Goal: Task Accomplishment & Management: Use online tool/utility

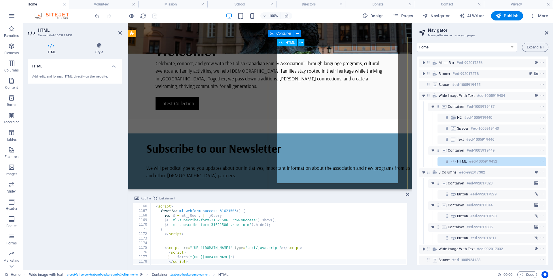
click at [286, 42] on span "HTML" at bounding box center [290, 42] width 9 height 3
click at [94, 48] on h4 "Style" at bounding box center [99, 49] width 45 height 12
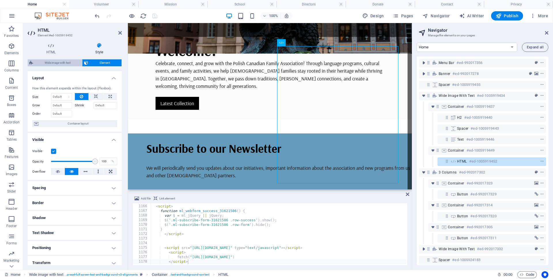
click at [58, 61] on span "Wide image with text" at bounding box center [57, 62] width 45 height 7
select select "%"
select select "rem"
select select "preset-fullscreen-text-and-background-v3-alignments"
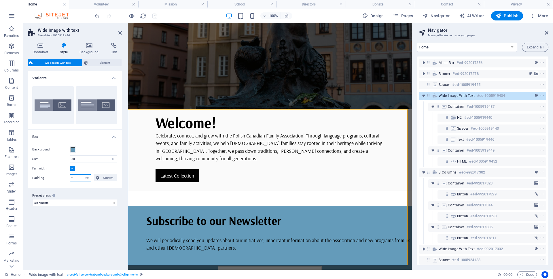
drag, startPoint x: 76, startPoint y: 176, endPoint x: 63, endPoint y: 176, distance: 13.3
click at [63, 176] on div "Padding 2 px rem % vh vw Custom Custom" at bounding box center [74, 177] width 85 height 7
type input "0"
click at [103, 225] on div "Variants Aligned Default Box Background Size 50 px rem % vh vw Full width Paddi…" at bounding box center [75, 168] width 94 height 194
click at [155, 15] on icon "save" at bounding box center [154, 16] width 7 height 7
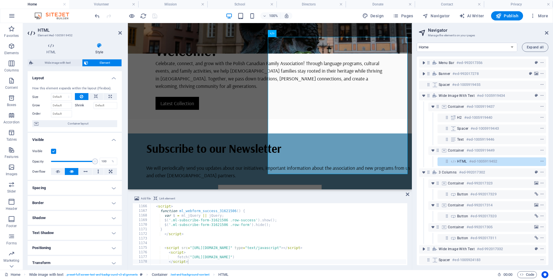
click at [88, 191] on h4 "Spacing" at bounding box center [75, 188] width 94 height 14
click at [90, 189] on h4 "Spacing" at bounding box center [75, 186] width 94 height 10
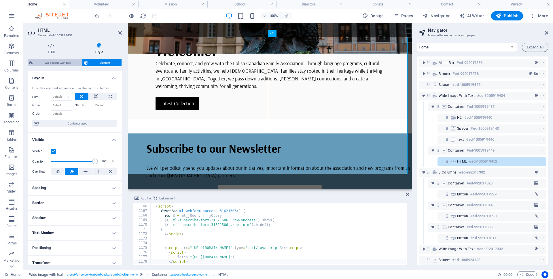
click at [67, 62] on span "Wide image with text" at bounding box center [57, 62] width 45 height 7
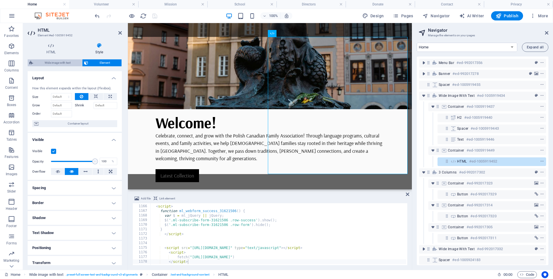
select select "%"
select select "rem"
select select "preset-fullscreen-text-and-background-v3-alignments"
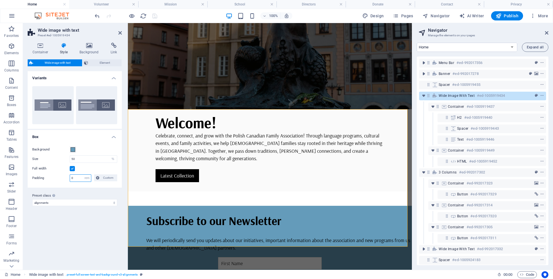
drag, startPoint x: 73, startPoint y: 178, endPoint x: 61, endPoint y: 175, distance: 12.2
click at [61, 175] on div "Padding 0 px rem % vh vw Custom Custom" at bounding box center [74, 177] width 85 height 7
type input "2"
click at [92, 233] on div "Variants Aligned Default Box Background Size 50 px rem % vh vw Full width Paddi…" at bounding box center [75, 168] width 94 height 194
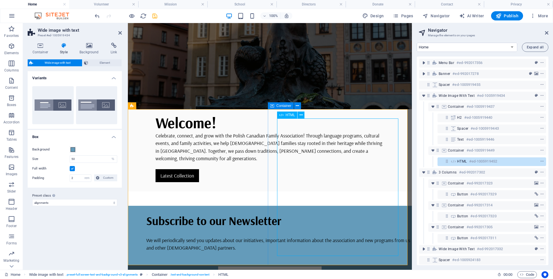
click at [286, 114] on span "HTML" at bounding box center [290, 114] width 9 height 3
click at [300, 114] on icon at bounding box center [300, 115] width 3 height 6
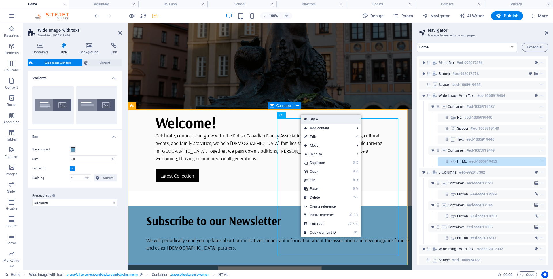
click at [306, 117] on icon at bounding box center [305, 119] width 3 height 9
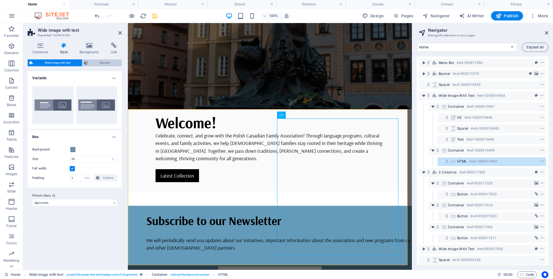
click at [104, 61] on span "Element" at bounding box center [105, 62] width 30 height 7
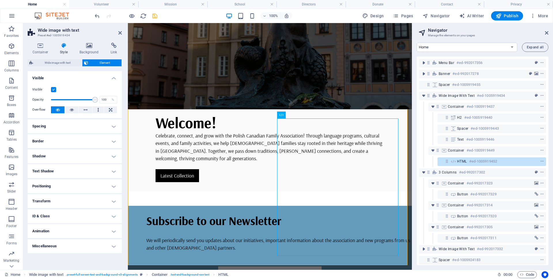
click at [77, 123] on h4 "Spacing" at bounding box center [75, 126] width 94 height 14
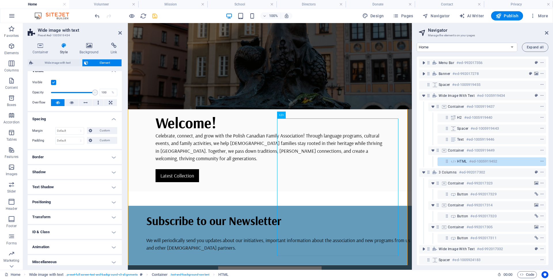
scroll to position [11, 0]
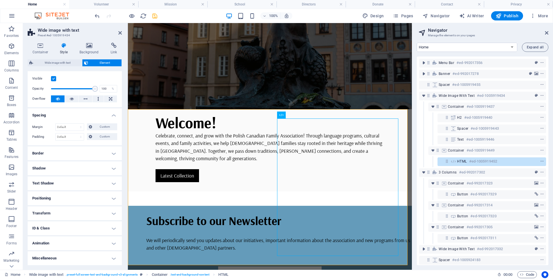
click at [78, 196] on h4 "Positioning" at bounding box center [75, 198] width 94 height 14
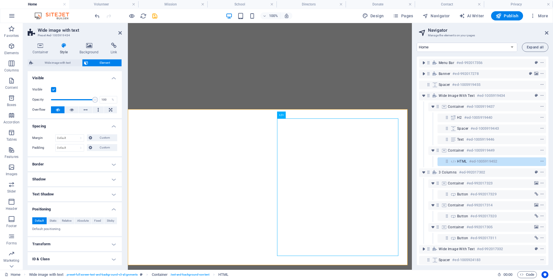
click at [58, 237] on h4 "Transform" at bounding box center [75, 244] width 94 height 14
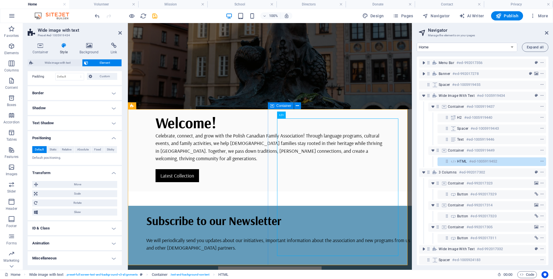
scroll to position [174, 0]
click at [287, 115] on span "HTML" at bounding box center [290, 114] width 9 height 3
click at [155, 15] on icon "save" at bounding box center [154, 16] width 7 height 7
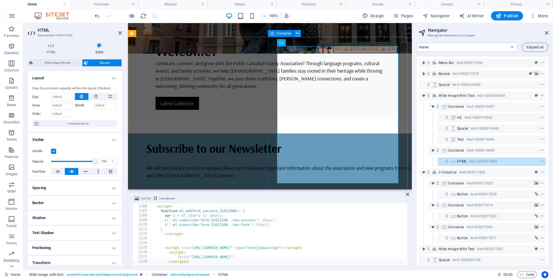
click at [298, 33] on icon at bounding box center [297, 34] width 3 height 6
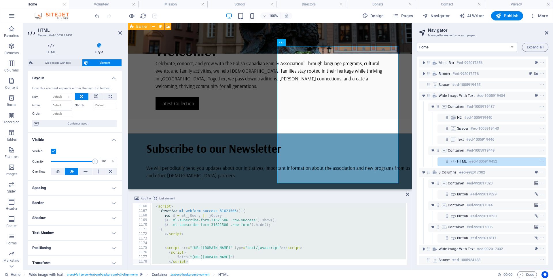
type textarea "</script>"
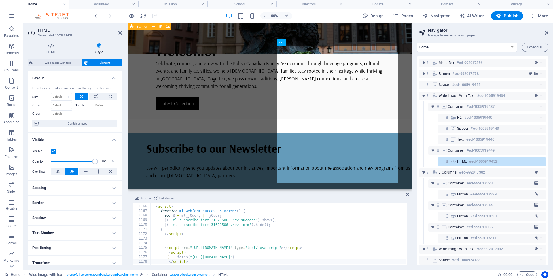
scroll to position [5364, 0]
click at [159, 17] on div "100% Design Pages Navigator AI Writer Publish More" at bounding box center [322, 15] width 457 height 9
click at [154, 17] on icon "save" at bounding box center [154, 16] width 7 height 7
click at [119, 35] on icon at bounding box center [119, 33] width 3 height 5
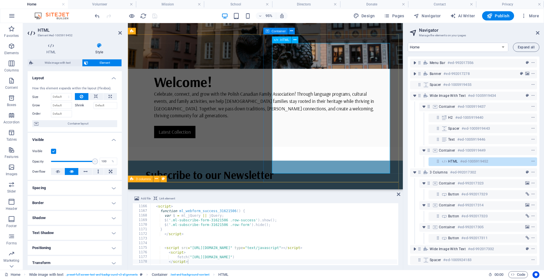
scroll to position [184, 0]
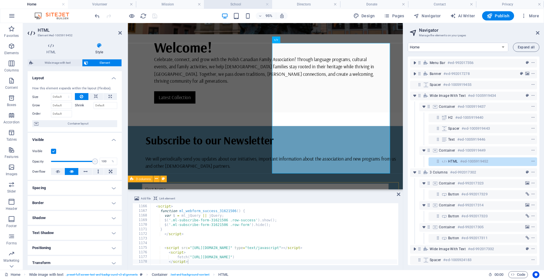
click at [246, 5] on h4 "School" at bounding box center [238, 4] width 68 height 6
select select "17985177-en"
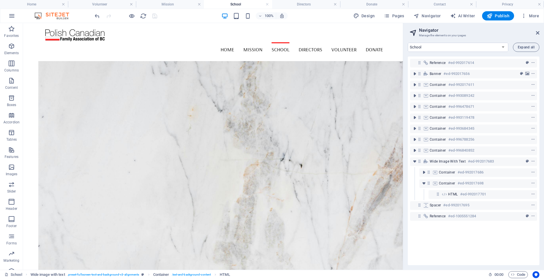
scroll to position [1748, 0]
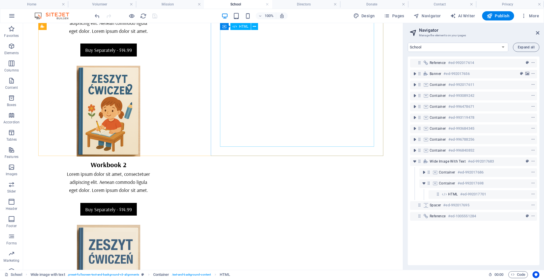
click at [236, 27] on icon at bounding box center [235, 26] width 4 height 7
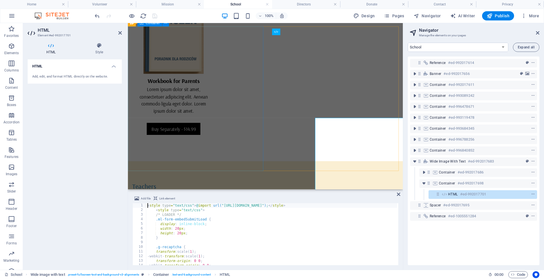
scroll to position [1635, 0]
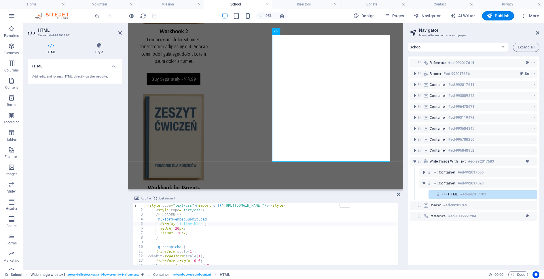
type textarea "display: inline-block;"
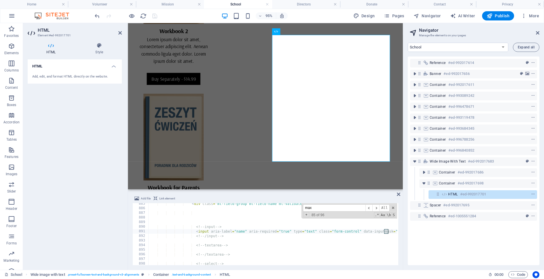
scroll to position [315, 0]
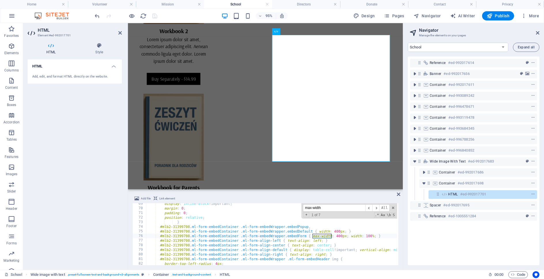
type input "max-width"
drag, startPoint x: 348, startPoint y: 236, endPoint x: 312, endPoint y: 237, distance: 35.7
type textarea "#mlb2-31399708.ml-form-embedContainer .ml-form-embedWrapper.embedForm { width: …"
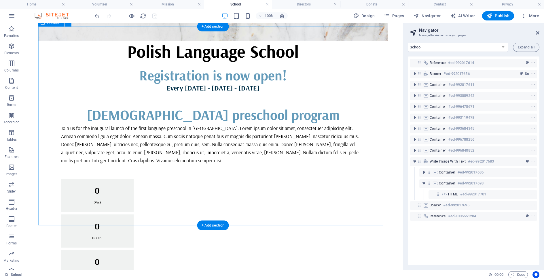
scroll to position [0, 0]
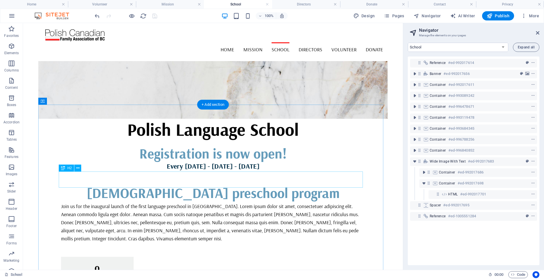
click at [167, 186] on div "3 - 5 yo preschool program" at bounding box center [213, 193] width 304 height 14
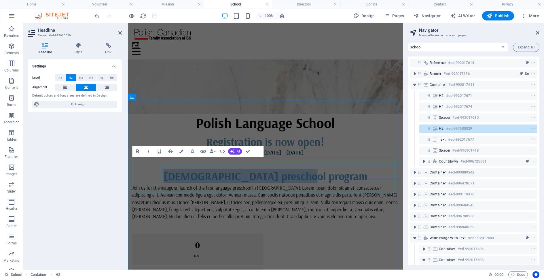
click at [217, 178] on h2 "3 - 5 yo preschool program" at bounding box center [272, 184] width 280 height 12
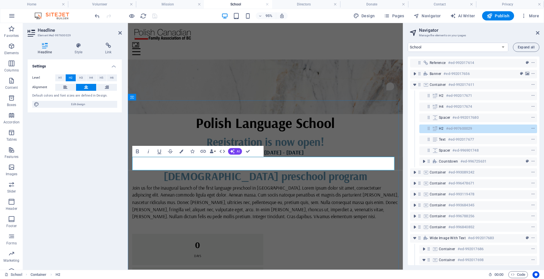
drag, startPoint x: 206, startPoint y: 172, endPoint x: 413, endPoint y: 200, distance: 208.8
click at [206, 178] on h2 "3 - 5 yo preschool program" at bounding box center [272, 184] width 280 height 12
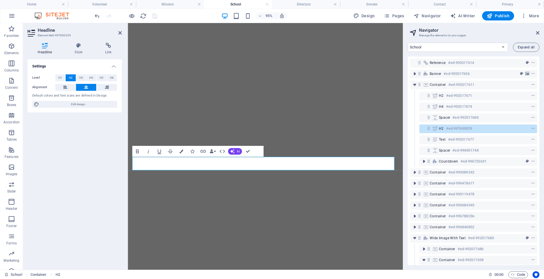
select select "17985177-en"
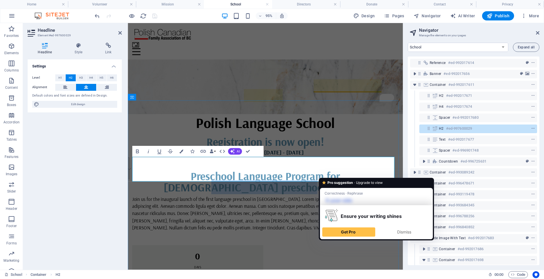
drag, startPoint x: 336, startPoint y: 171, endPoint x: 357, endPoint y: 185, distance: 25.1
click at [357, 185] on h2 "Preschool Language Program for 3 - 5 yo preschool program" at bounding box center [272, 190] width 280 height 24
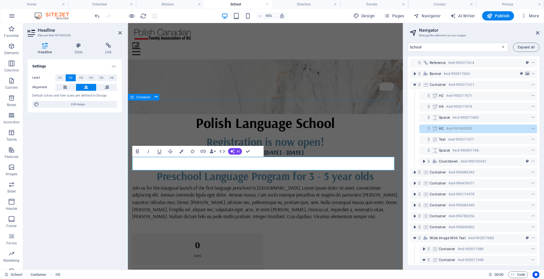
click at [374, 124] on div "Registration is now open! Every Sunday - February 1, 2026 - June 28, 2026 Presc…" at bounding box center [272, 262] width 289 height 287
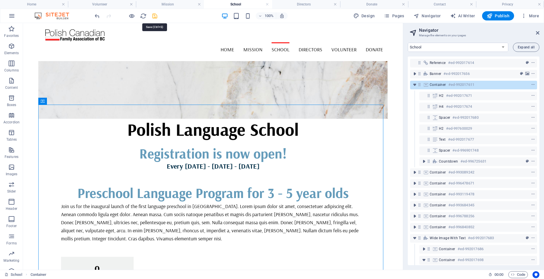
drag, startPoint x: 153, startPoint y: 15, endPoint x: 310, endPoint y: 61, distance: 163.8
click at [153, 15] on icon "save" at bounding box center [154, 16] width 7 height 7
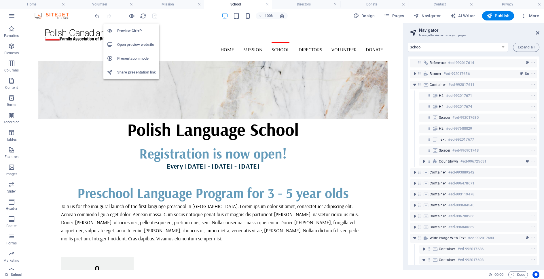
click at [140, 58] on h6 "Presentation mode" at bounding box center [136, 58] width 39 height 7
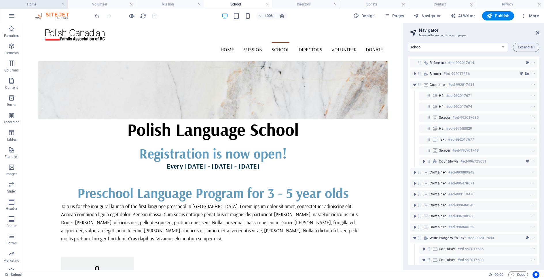
click at [34, 6] on h4 "Home" at bounding box center [34, 4] width 68 height 6
select select "17985171-en"
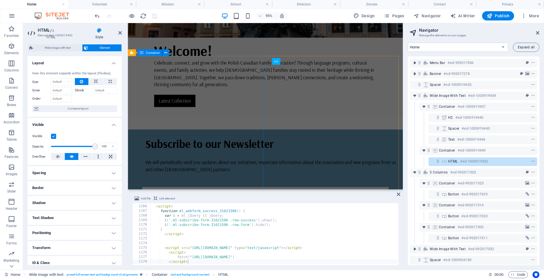
scroll to position [161, 0]
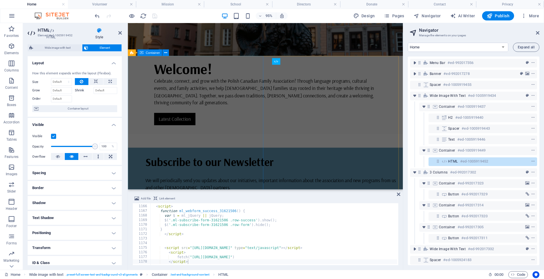
click at [154, 53] on span "Container" at bounding box center [153, 52] width 14 height 3
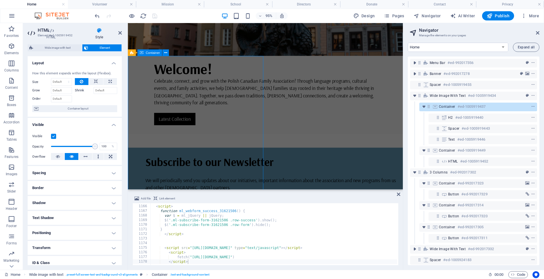
click at [259, 58] on div "Welcome! Celebrate, connect, and grow with the Polish Canadian Family Associati…" at bounding box center [272, 99] width 289 height 82
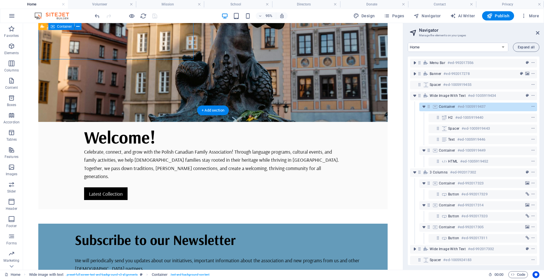
click at [154, 122] on div "Welcome! Celebrate, connect, and grow with the Polish Canadian Family Associati…" at bounding box center [212, 165] width 349 height 87
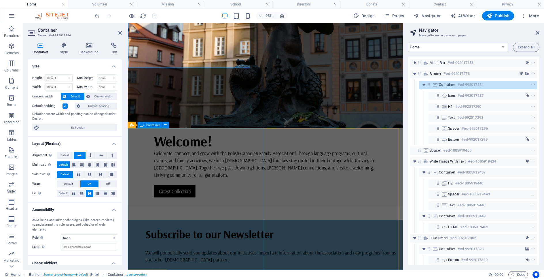
click at [153, 126] on span "Container" at bounding box center [153, 124] width 14 height 3
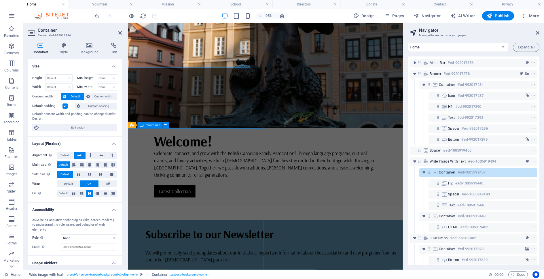
click at [153, 126] on span "Container" at bounding box center [153, 124] width 14 height 3
select select "rem"
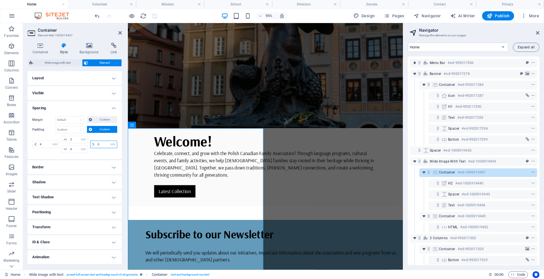
drag, startPoint x: 99, startPoint y: 144, endPoint x: 90, endPoint y: 143, distance: 9.0
click at [90, 143] on div "0 px rem % vh vw" at bounding box center [103, 143] width 27 height 7
type input "2"
click at [154, 16] on icon "save" at bounding box center [154, 16] width 7 height 7
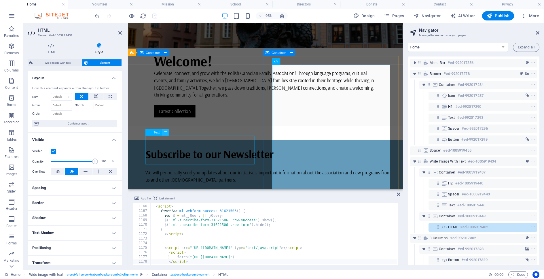
scroll to position [170, 0]
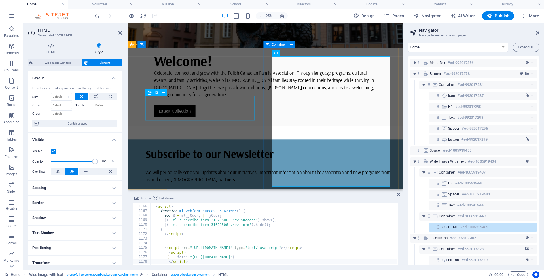
click at [197, 155] on div "Subscribe to our Newsletter" at bounding box center [277, 161] width 262 height 12
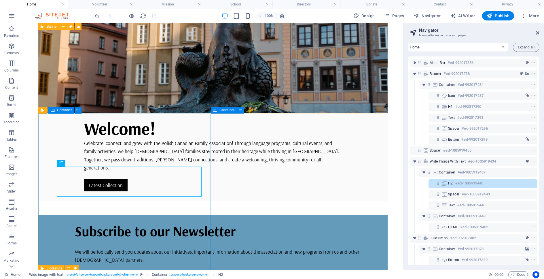
click at [66, 111] on span "Container" at bounding box center [64, 109] width 15 height 3
select select "rem"
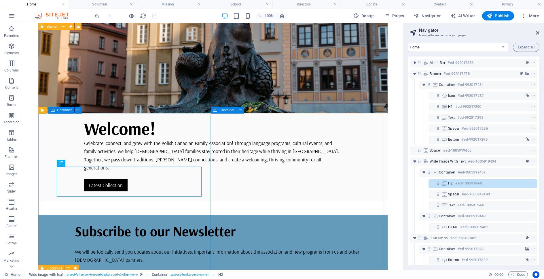
select select "rem"
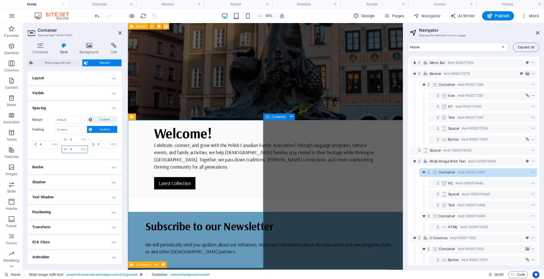
click at [73, 149] on input "0" at bounding box center [78, 149] width 18 height 7
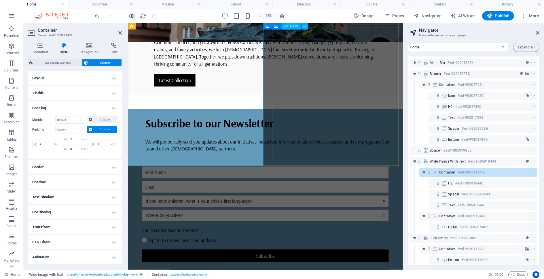
scroll to position [277, 0]
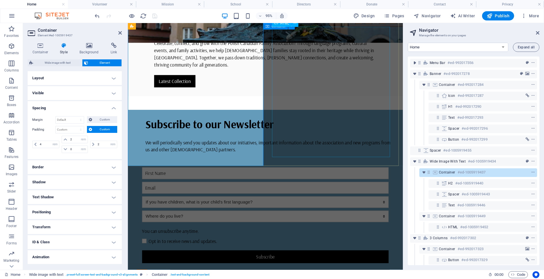
click at [286, 169] on div at bounding box center [272, 237] width 271 height 137
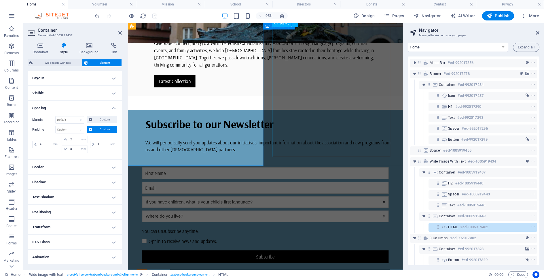
click at [286, 169] on div at bounding box center [272, 237] width 271 height 137
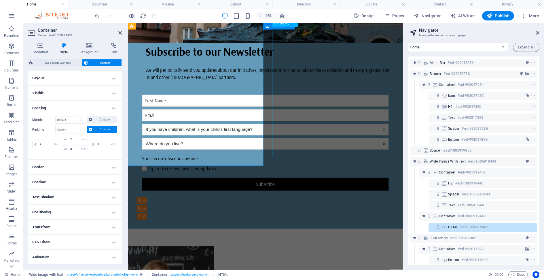
scroll to position [201, 0]
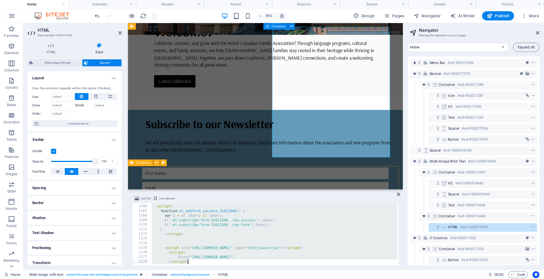
type textarea "</script>"
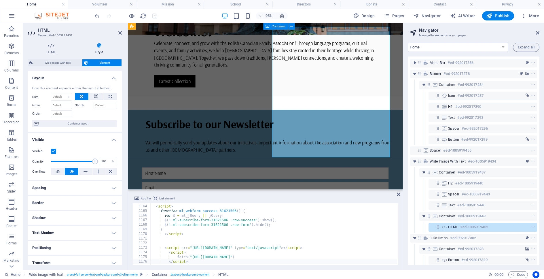
click at [155, 15] on div at bounding box center [126, 15] width 64 height 9
click at [155, 16] on icon "save" at bounding box center [154, 16] width 7 height 7
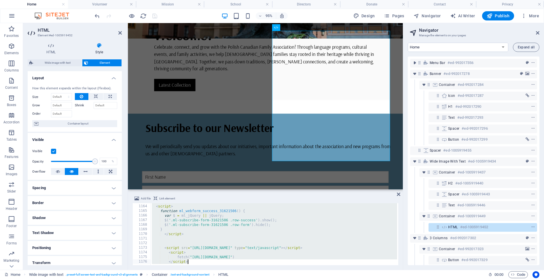
paste textarea
type textarea "</script>"
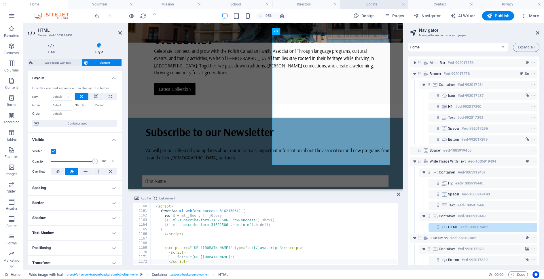
scroll to position [5337, 0]
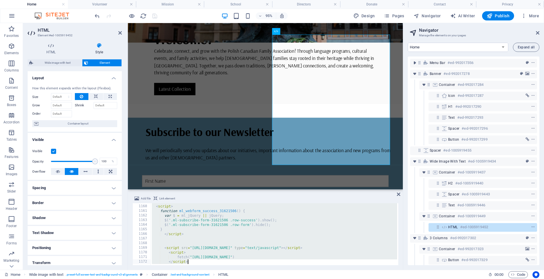
paste textarea
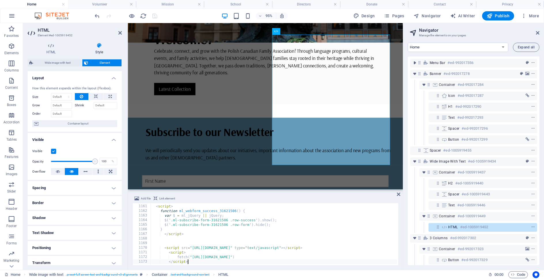
scroll to position [5341, 0]
type textarea "</script>"
click at [384, 177] on div at bounding box center [272, 245] width 271 height 137
click at [155, 15] on icon "save" at bounding box center [154, 16] width 7 height 7
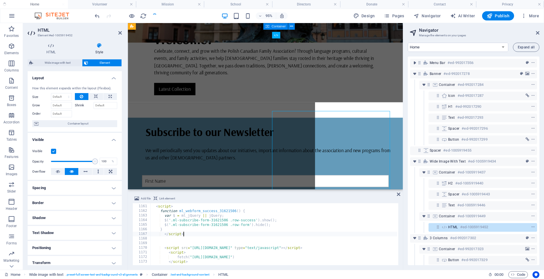
scroll to position [189, 0]
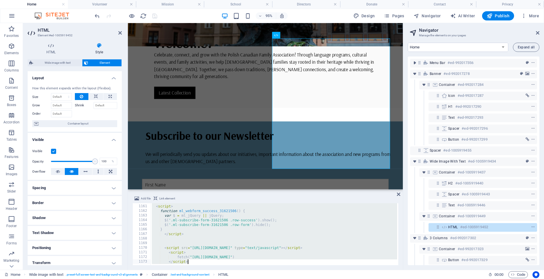
paste textarea
type textarea "</script>"
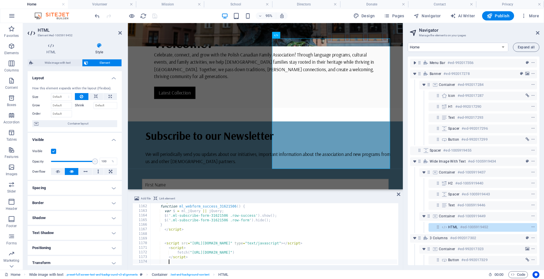
scroll to position [5346, 0]
click at [375, 181] on div at bounding box center [272, 249] width 271 height 137
click at [154, 15] on icon "save" at bounding box center [154, 16] width 7 height 7
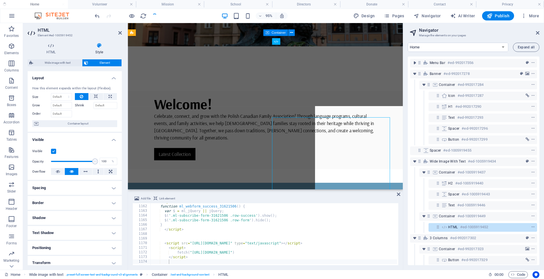
scroll to position [182, 0]
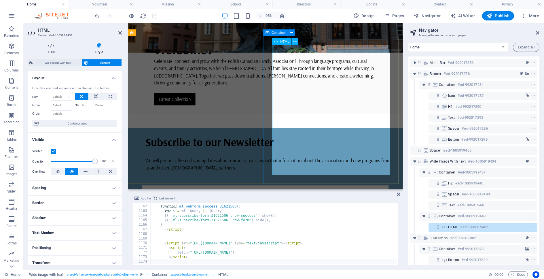
click at [379, 188] on div at bounding box center [272, 256] width 271 height 137
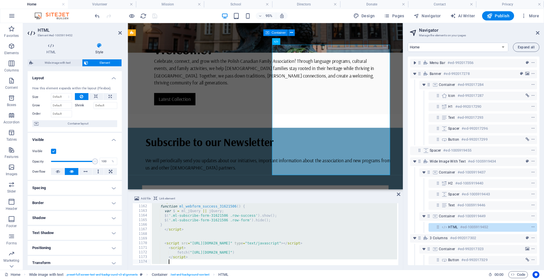
paste textarea
type textarea "</script>"
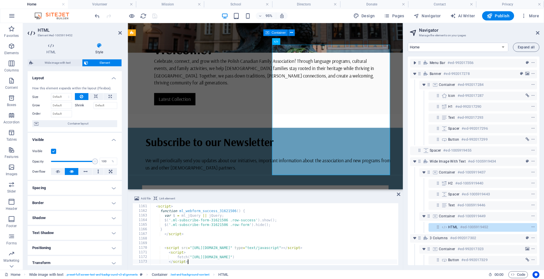
scroll to position [5341, 0]
click at [153, 16] on icon "save" at bounding box center [154, 16] width 7 height 7
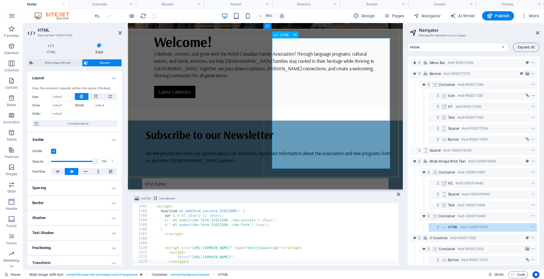
scroll to position [188, 0]
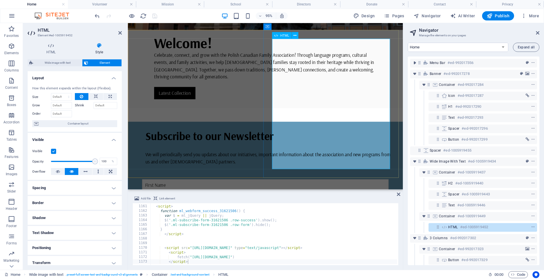
click at [353, 181] on div at bounding box center [272, 249] width 271 height 137
click at [188, 16] on div "95% Design Pages Navigator AI Writer Publish More" at bounding box center [318, 15] width 448 height 9
click at [332, 202] on input "email" at bounding box center [272, 208] width 259 height 12
click at [161, 15] on div "95% Design Pages Navigator AI Writer Publish More" at bounding box center [318, 15] width 448 height 9
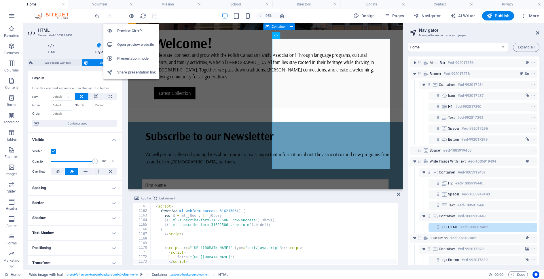
click at [130, 58] on h6 "Presentation mode" at bounding box center [136, 58] width 39 height 7
click at [132, 45] on h6 "Open preview website" at bounding box center [136, 44] width 39 height 7
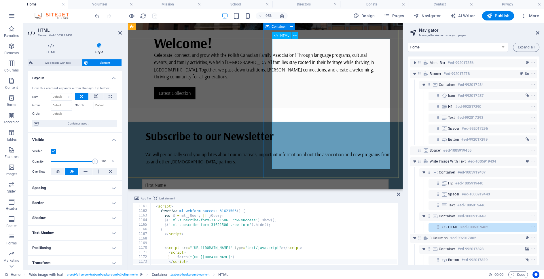
click at [311, 202] on input "email" at bounding box center [272, 208] width 259 height 12
type input "fgfdgfdfdgdf"
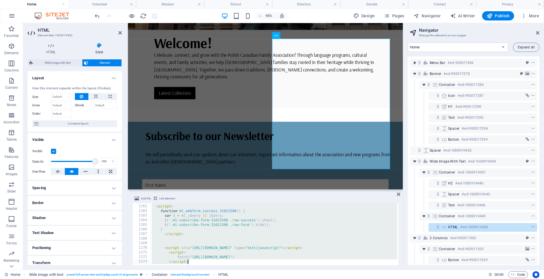
paste textarea
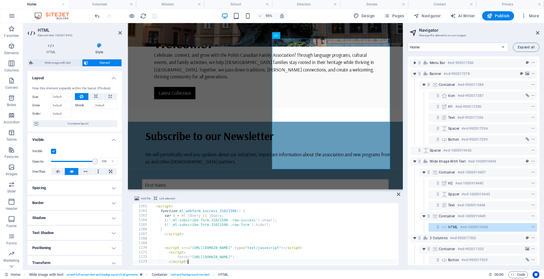
type textarea "</script>"
click at [307, 202] on input "email" at bounding box center [272, 208] width 259 height 12
click at [153, 16] on icon "save" at bounding box center [154, 16] width 7 height 7
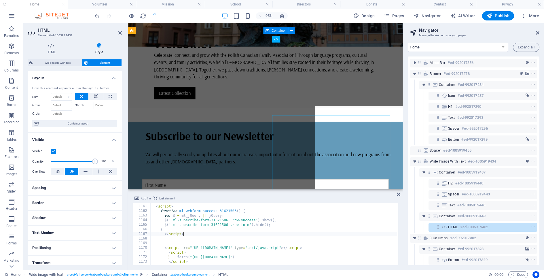
scroll to position [184, 0]
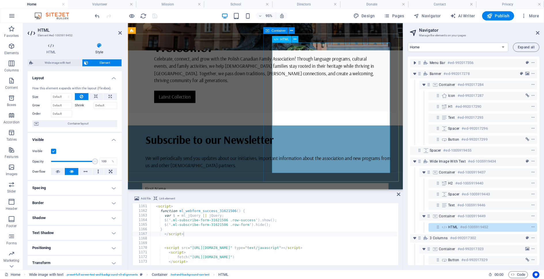
click at [315, 206] on input "dfgggyyyyyygyy" at bounding box center [272, 212] width 259 height 12
drag, startPoint x: 323, startPoint y: 71, endPoint x: 287, endPoint y: 71, distance: 36.3
click at [287, 206] on input "dfgggyyyyyygyy" at bounding box center [272, 212] width 259 height 12
type input "Email"
click at [179, 15] on div "95% Design Pages Navigator AI Writer Publish More" at bounding box center [318, 15] width 448 height 9
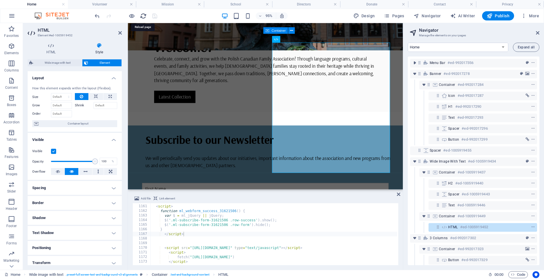
drag, startPoint x: 143, startPoint y: 16, endPoint x: 181, endPoint y: 3, distance: 40.7
click at [143, 16] on icon "reload" at bounding box center [143, 16] width 7 height 7
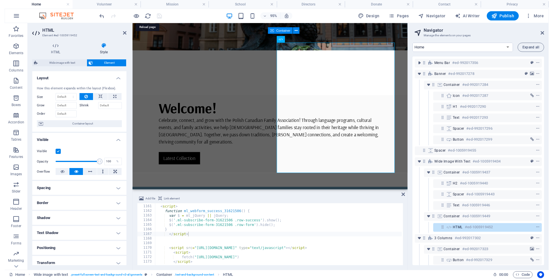
scroll to position [254, 0]
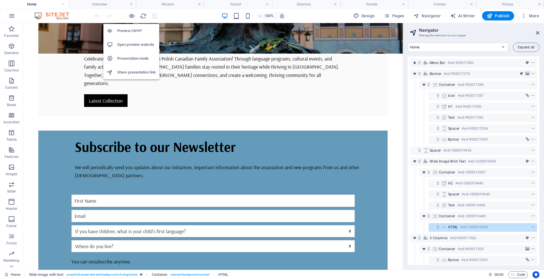
click at [125, 44] on h6 "Open preview website" at bounding box center [136, 44] width 39 height 7
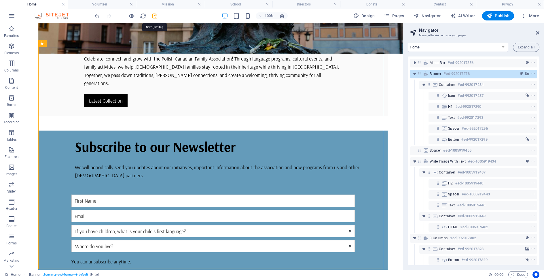
drag, startPoint x: 155, startPoint y: 16, endPoint x: 176, endPoint y: 19, distance: 21.0
click at [155, 16] on icon "save" at bounding box center [154, 16] width 7 height 7
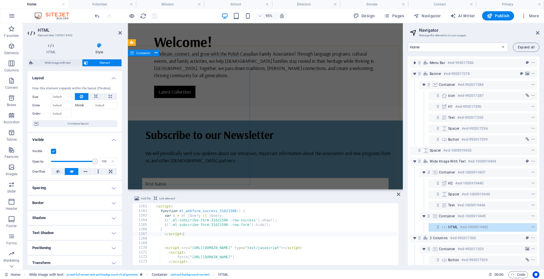
click at [141, 53] on span "Container" at bounding box center [143, 52] width 14 height 3
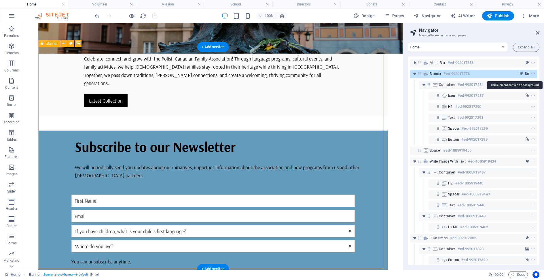
click at [527, 74] on icon "background" at bounding box center [527, 74] width 4 height 4
select select "vh"
select select "banner"
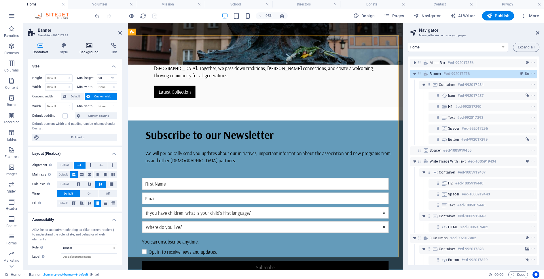
click at [89, 46] on icon at bounding box center [89, 46] width 29 height 6
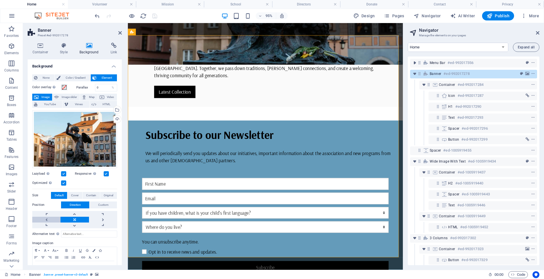
click at [51, 218] on link at bounding box center [46, 219] width 28 height 6
click at [156, 16] on icon "save" at bounding box center [154, 16] width 7 height 7
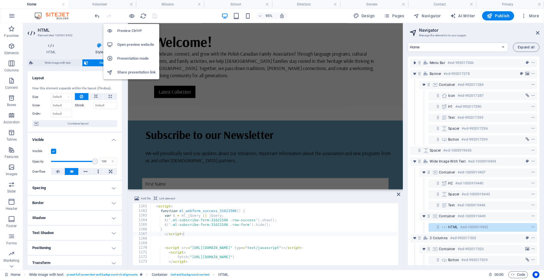
click at [140, 44] on h6 "Open preview website" at bounding box center [136, 44] width 39 height 7
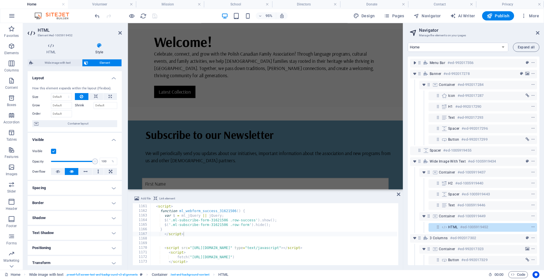
click at [159, 15] on div "95% Design Pages Navigator AI Writer Publish More" at bounding box center [318, 15] width 448 height 9
click at [154, 16] on div at bounding box center [126, 15] width 64 height 9
click at [120, 33] on icon at bounding box center [119, 33] width 3 height 5
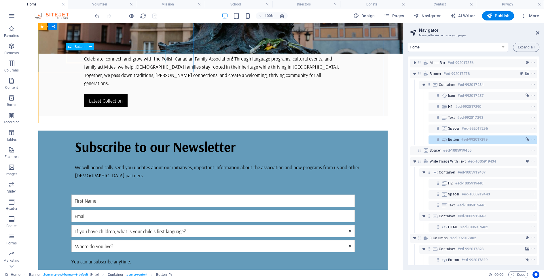
click at [78, 47] on span "Button" at bounding box center [80, 46] width 10 height 3
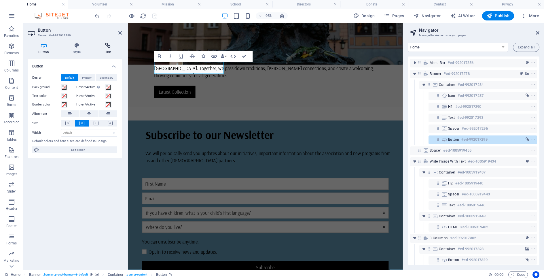
click at [112, 47] on icon at bounding box center [108, 46] width 28 height 6
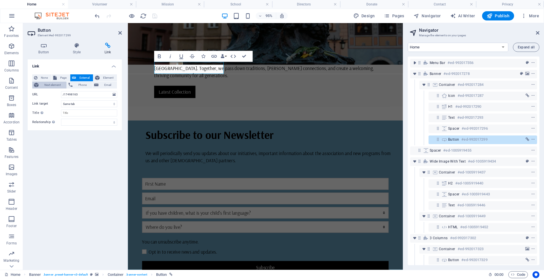
click at [52, 85] on span "Next element" at bounding box center [52, 84] width 24 height 7
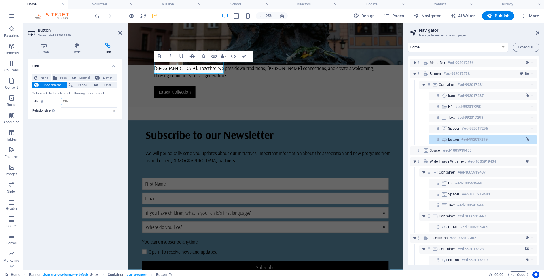
click at [77, 102] on input "Title Additional link description, should not be the same as the link text. The…" at bounding box center [89, 101] width 56 height 7
click at [77, 109] on select "alternate author bookmark external help license next nofollow noreferrer noopen…" at bounding box center [89, 110] width 56 height 7
click at [154, 17] on icon "save" at bounding box center [154, 16] width 7 height 7
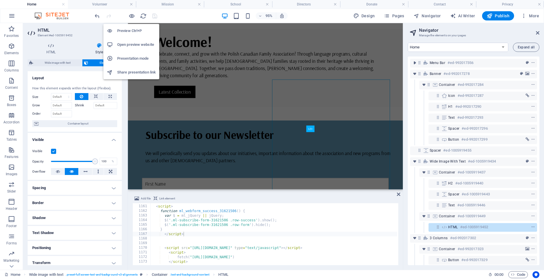
click at [128, 43] on h6 "Open preview website" at bounding box center [136, 44] width 39 height 7
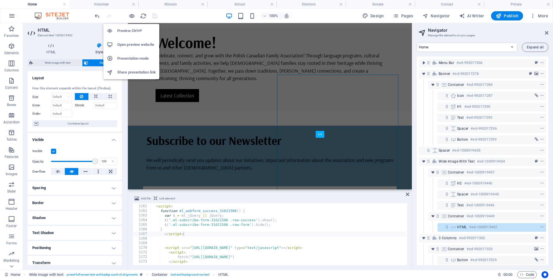
scroll to position [5341, 0]
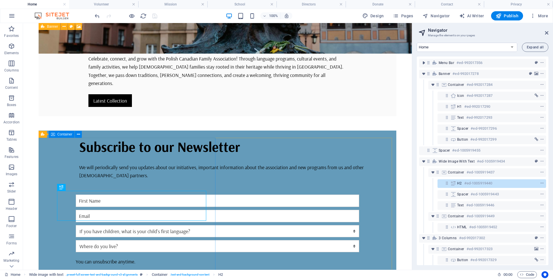
click at [64, 134] on span "Container" at bounding box center [64, 133] width 15 height 3
select select "rem"
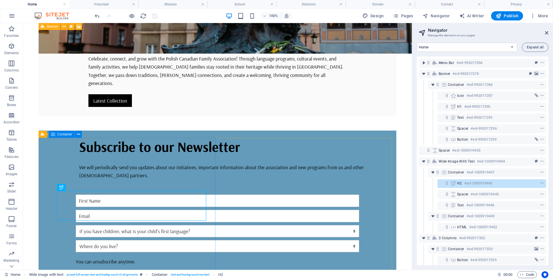
select select "rem"
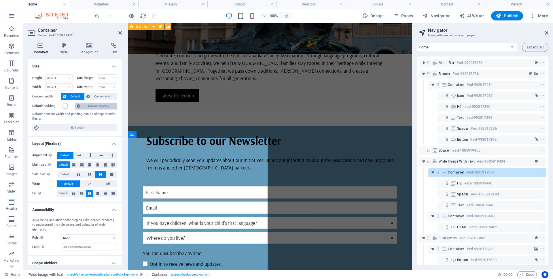
click at [95, 106] on span "Custom spacing" at bounding box center [99, 105] width 34 height 7
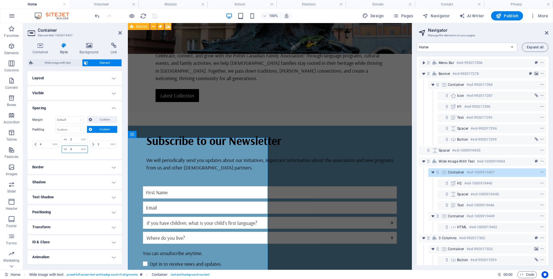
click at [69, 149] on input "0" at bounding box center [78, 149] width 18 height 7
type input "2"
click at [170, 15] on div "100% Design Pages Navigator AI Writer Publish More" at bounding box center [322, 15] width 457 height 9
click at [155, 16] on icon "save" at bounding box center [154, 16] width 7 height 7
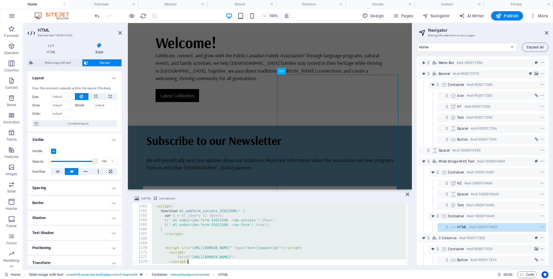
paste textarea
type textarea "</script>"
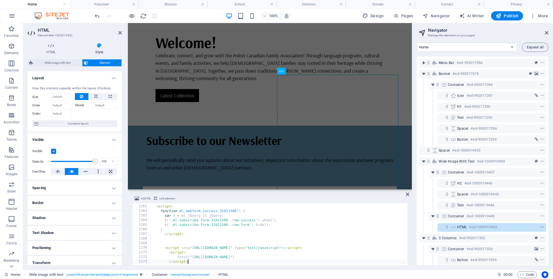
click at [156, 16] on div at bounding box center [126, 15] width 64 height 9
click at [153, 16] on icon "save" at bounding box center [154, 16] width 7 height 7
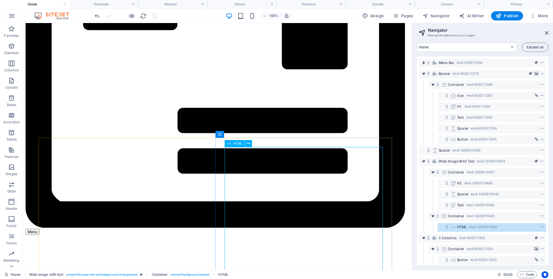
click at [240, 144] on span "HTML" at bounding box center [237, 143] width 9 height 3
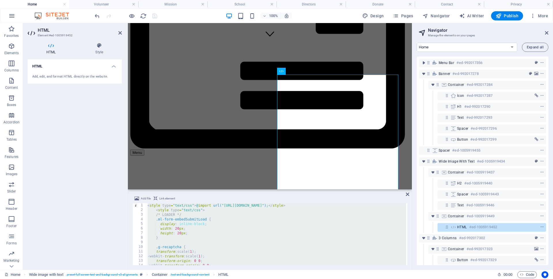
type textarea "</script>"
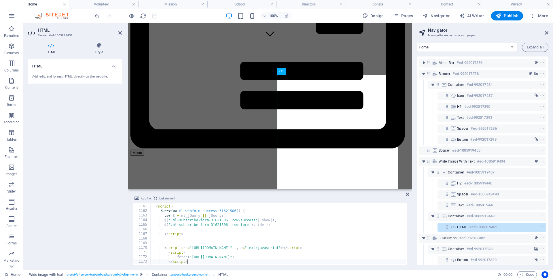
click at [168, 15] on div "100% Design Pages Navigator AI Writer Publish More" at bounding box center [322, 15] width 457 height 9
click at [154, 16] on icon "save" at bounding box center [154, 16] width 7 height 7
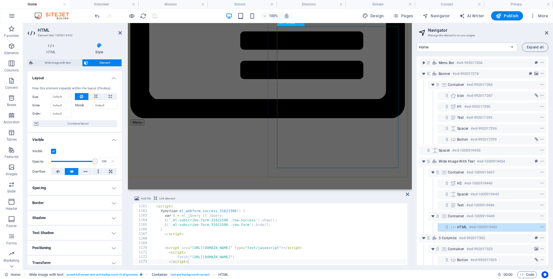
scroll to position [194, 0]
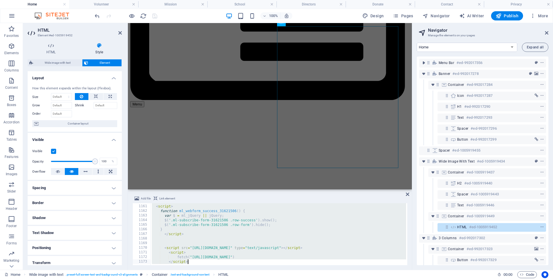
paste textarea
type textarea "</script>"
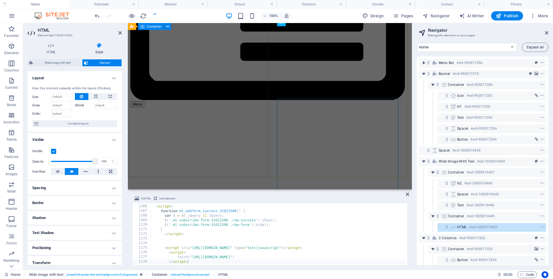
scroll to position [5364, 0]
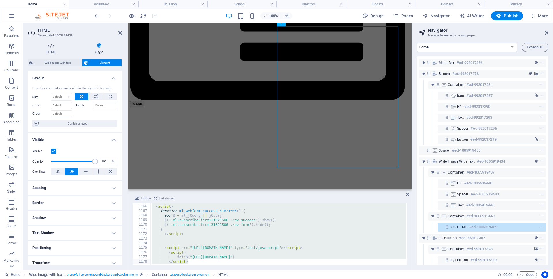
paste textarea
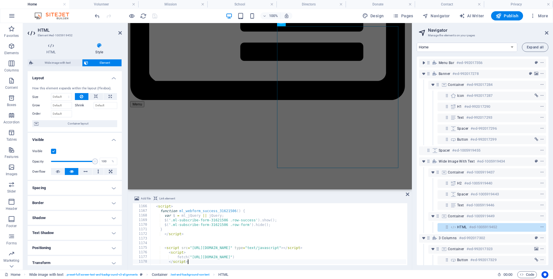
type textarea "</script>"
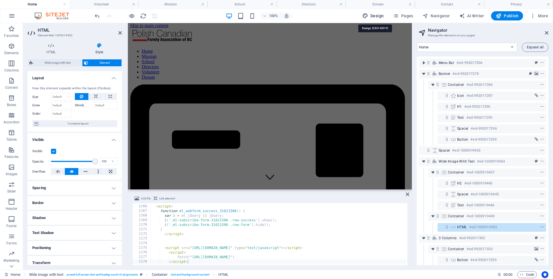
click at [378, 14] on span "Design" at bounding box center [373, 16] width 22 height 6
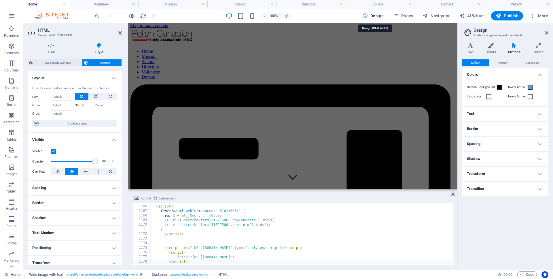
scroll to position [1, 0]
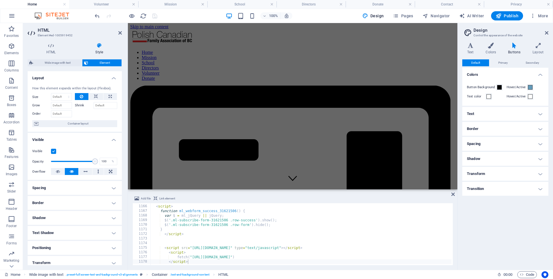
click at [511, 46] on icon at bounding box center [514, 46] width 22 height 6
click at [492, 48] on icon at bounding box center [491, 46] width 20 height 6
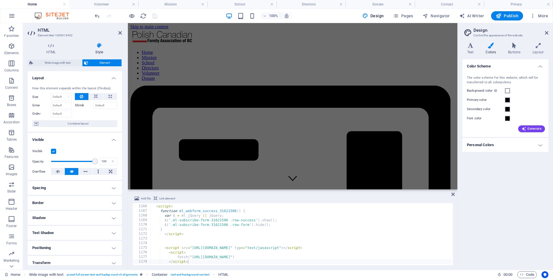
click at [493, 144] on h4 "Personal Colors" at bounding box center [505, 145] width 86 height 14
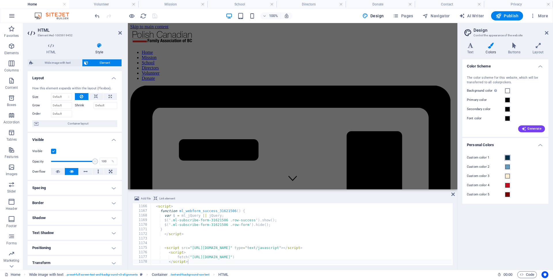
click at [506, 158] on span at bounding box center [507, 157] width 5 height 5
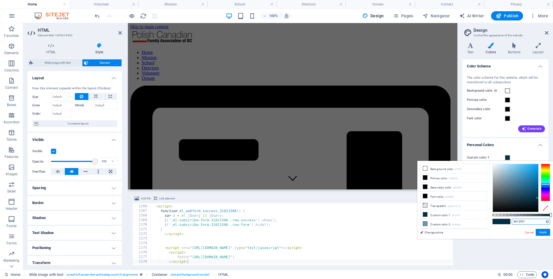
click at [494, 222] on div "#012f47 Supported formats #0852ed rgb(8, 82, 237) rgba(8, 82, 237, 90%) hsv(221…" at bounding box center [521, 241] width 64 height 161
drag, startPoint x: 528, startPoint y: 222, endPoint x: 493, endPoint y: 220, distance: 34.9
click at [493, 220] on div "#012f47 Supported formats #0852ed rgb(8, 82, 237) rgba(8, 82, 237, 90%) hsv(221…" at bounding box center [521, 241] width 64 height 161
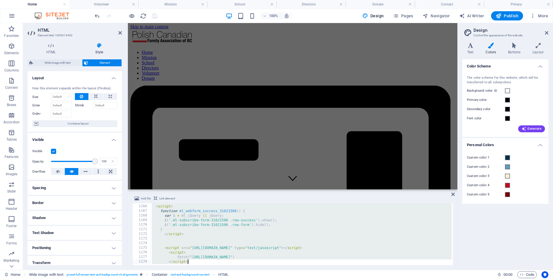
paste textarea
type textarea "</script>"
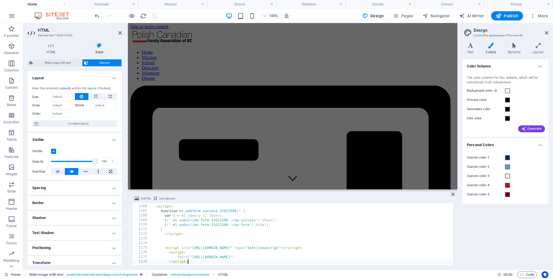
click at [167, 19] on div "100% Design Pages Navigator AI Writer Publish More" at bounding box center [322, 15] width 457 height 9
click at [154, 15] on icon "save" at bounding box center [154, 16] width 7 height 7
click at [121, 33] on icon at bounding box center [119, 33] width 3 height 5
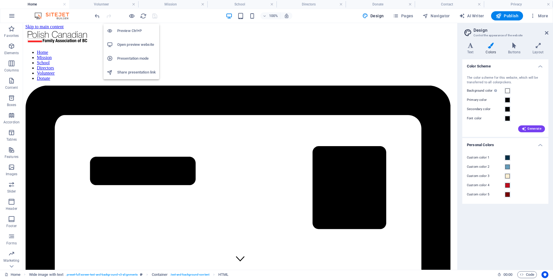
click at [129, 42] on h6 "Open preview website" at bounding box center [136, 44] width 39 height 7
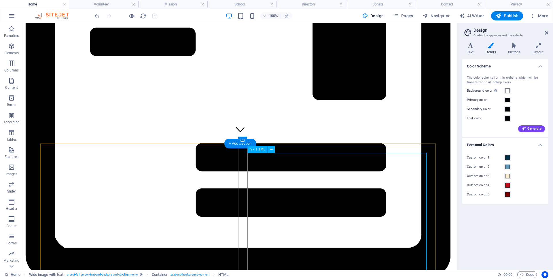
scroll to position [213, 0]
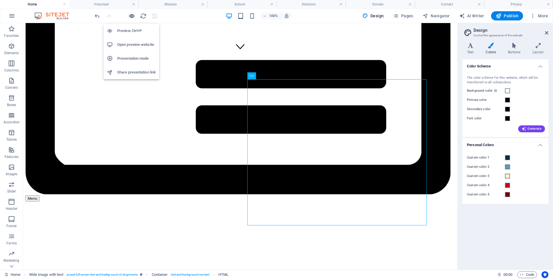
click at [131, 16] on icon "button" at bounding box center [131, 16] width 7 height 7
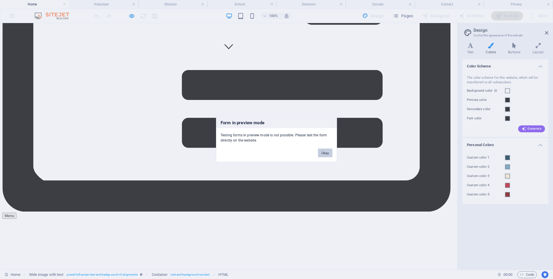
click at [326, 153] on button "Okay" at bounding box center [325, 153] width 14 height 9
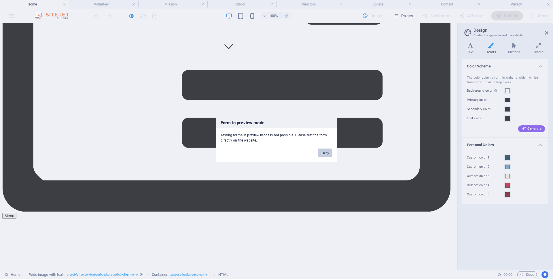
click at [326, 154] on button "Okay" at bounding box center [325, 153] width 14 height 9
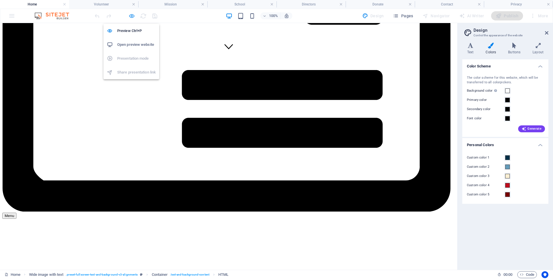
click at [132, 16] on icon "button" at bounding box center [131, 16] width 7 height 7
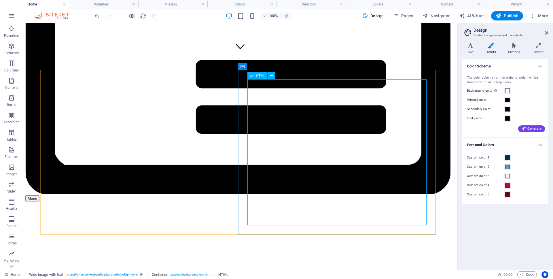
click at [257, 76] on span "HTML" at bounding box center [260, 75] width 9 height 3
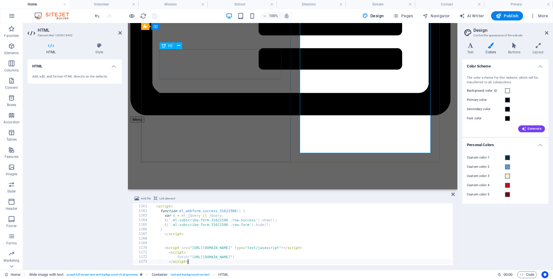
scroll to position [5341, 0]
click at [507, 157] on span at bounding box center [507, 157] width 5 height 5
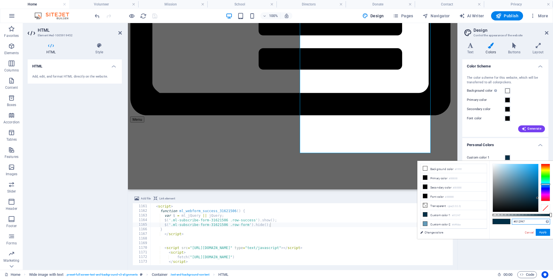
drag, startPoint x: 530, startPoint y: 220, endPoint x: 489, endPoint y: 221, distance: 40.6
click at [489, 221] on div "#012f47 Supported formats #0852ed rgb(8, 82, 237) rgba(8, 82, 237, 90%) hsv(221…" at bounding box center [521, 241] width 64 height 161
drag, startPoint x: 527, startPoint y: 221, endPoint x: 488, endPoint y: 219, distance: 38.9
click at [488, 219] on div "less Background color #ffffff Primary color #000000 Secondary color #000000 Fon…" at bounding box center [485, 200] width 136 height 78
click at [531, 232] on link "Cancel" at bounding box center [529, 232] width 10 height 4
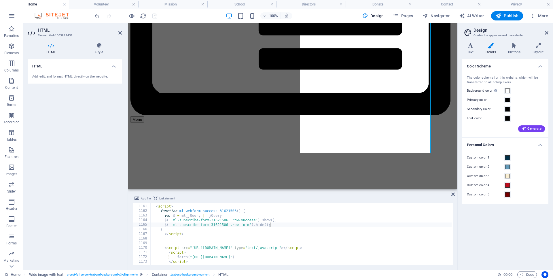
type textarea "}"
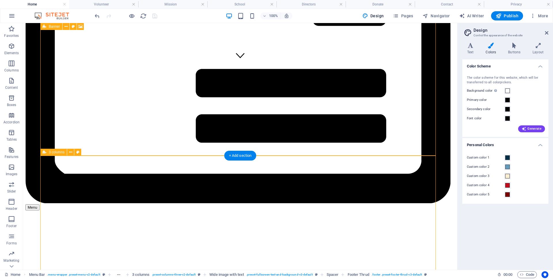
scroll to position [293, 0]
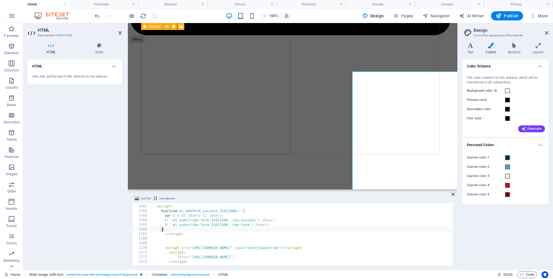
scroll to position [221, 0]
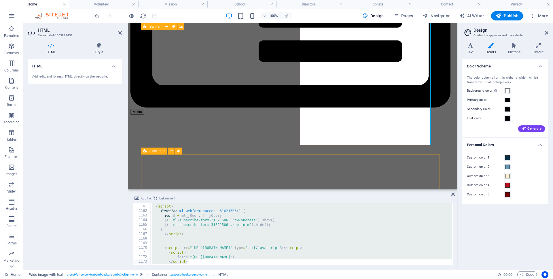
paste textarea
type textarea "</script>"
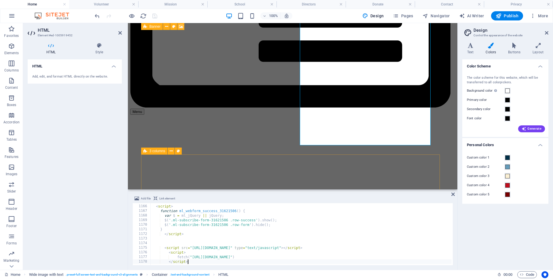
scroll to position [5364, 0]
click at [175, 17] on div "100% Design Pages Navigator AI Writer Publish More" at bounding box center [322, 15] width 457 height 9
click at [154, 17] on icon "save" at bounding box center [154, 16] width 7 height 7
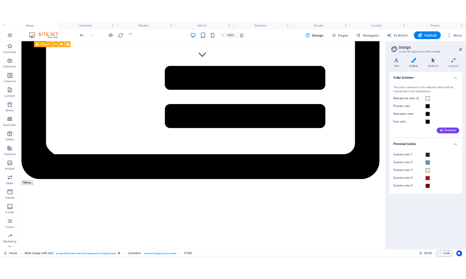
scroll to position [293, 0]
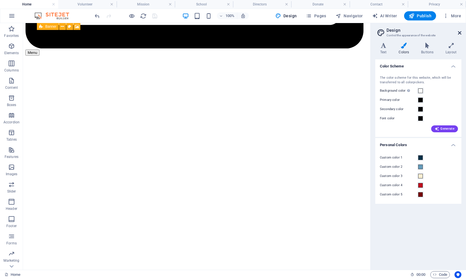
click at [458, 31] on icon at bounding box center [459, 33] width 3 height 5
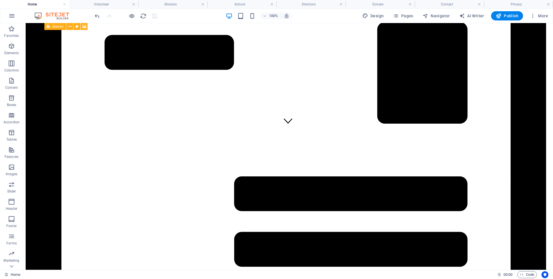
scroll to position [191, 0]
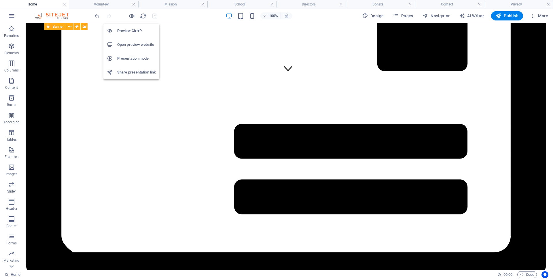
click at [126, 43] on h6 "Open preview website" at bounding box center [136, 44] width 39 height 7
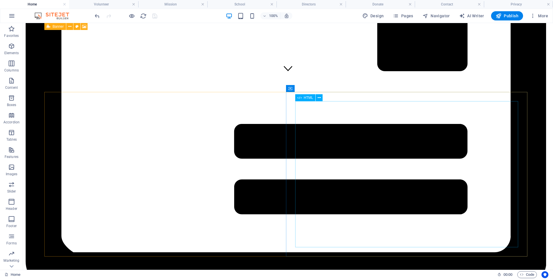
click at [307, 98] on span "HTML" at bounding box center [308, 97] width 9 height 3
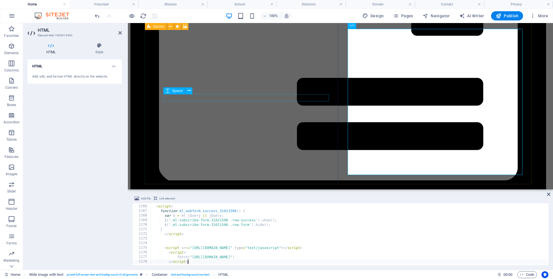
scroll to position [5364, 0]
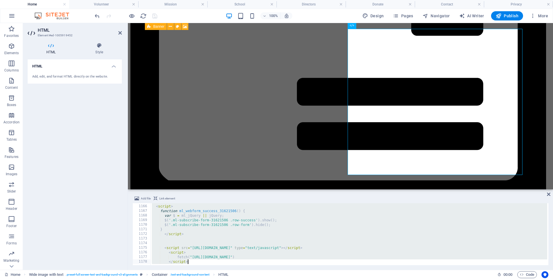
type textarea "</script>"
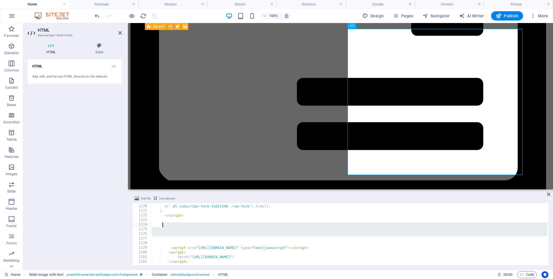
drag, startPoint x: 185, startPoint y: 236, endPoint x: 162, endPoint y: 226, distance: 25.3
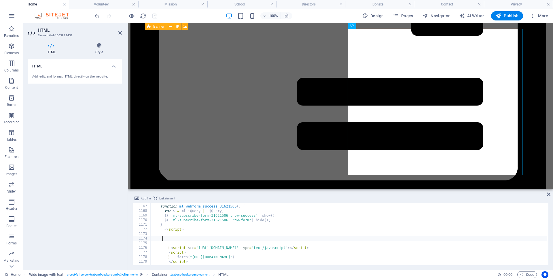
scroll to position [5369, 0]
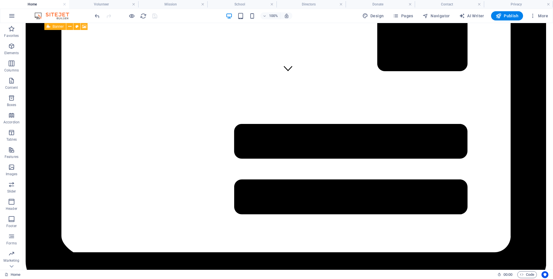
click at [181, 17] on div "100% Design Pages Navigator AI Writer Publish More" at bounding box center [322, 15] width 457 height 9
